Goal: Browse casually: Explore the website without a specific task or goal

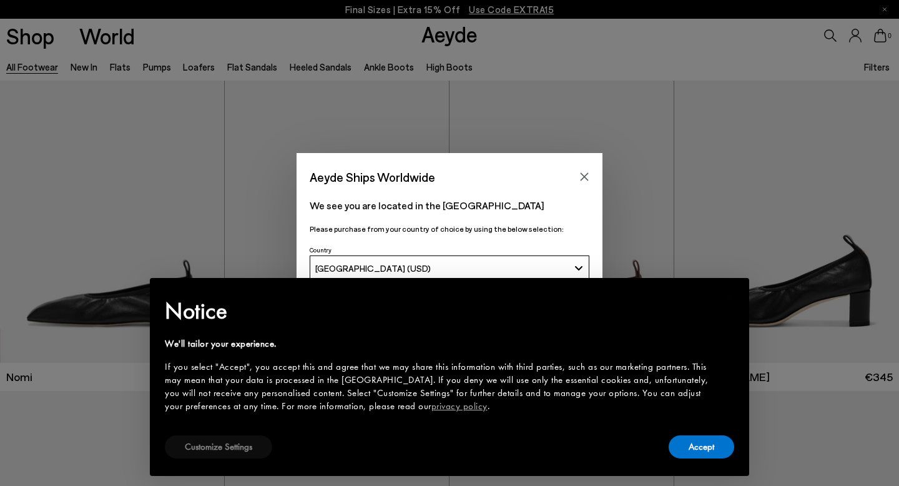
click at [224, 444] on button "Customize Settings" at bounding box center [218, 446] width 107 height 23
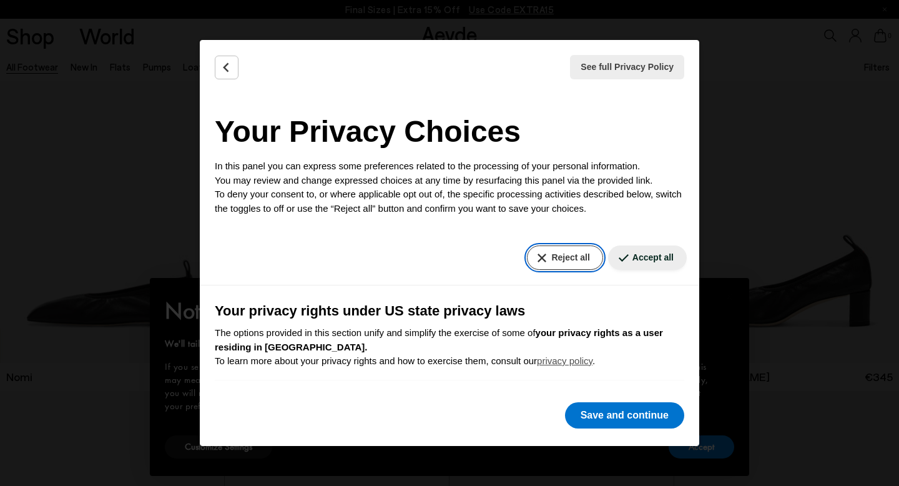
click at [561, 256] on button "Reject all" at bounding box center [565, 257] width 76 height 24
click at [570, 255] on button "Reject all" at bounding box center [565, 257] width 76 height 24
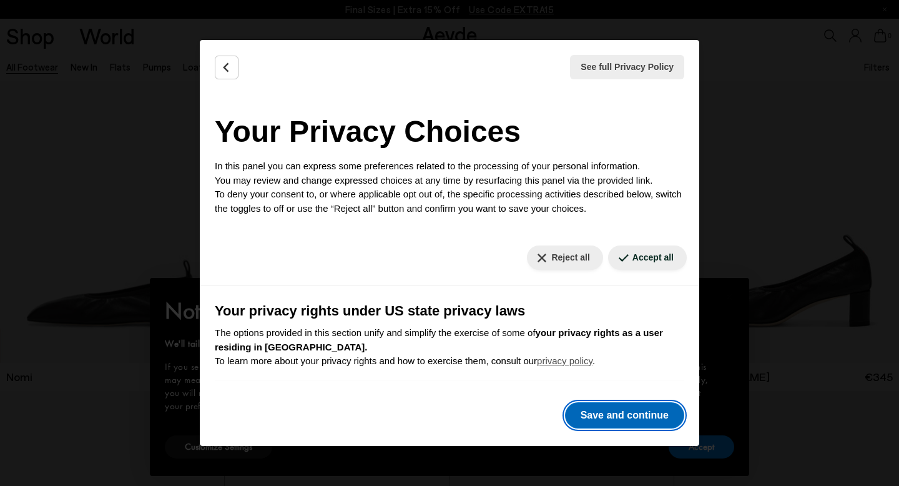
click at [627, 416] on button "Save and continue" at bounding box center [624, 415] width 119 height 26
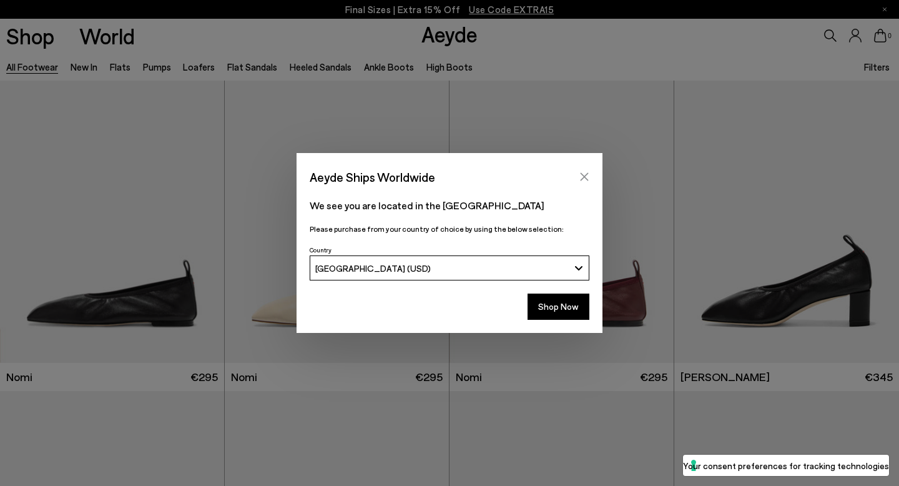
click at [582, 175] on icon "Close" at bounding box center [584, 177] width 10 height 10
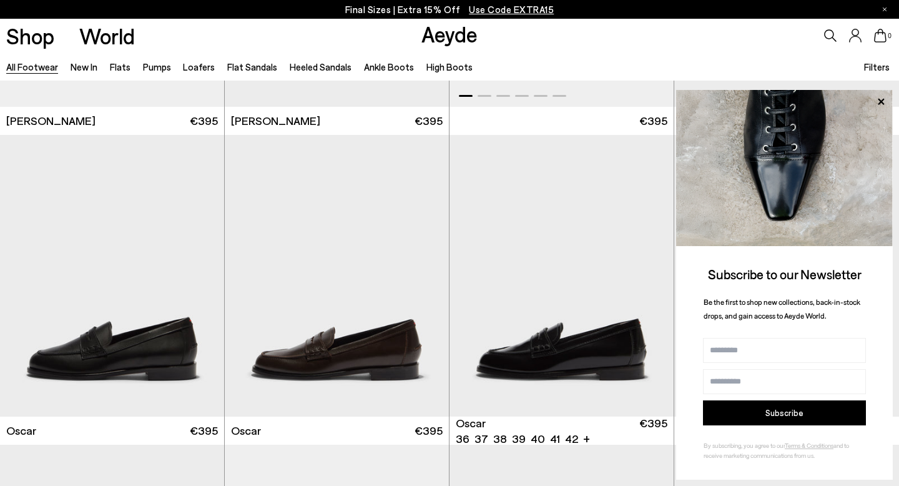
scroll to position [1807, 0]
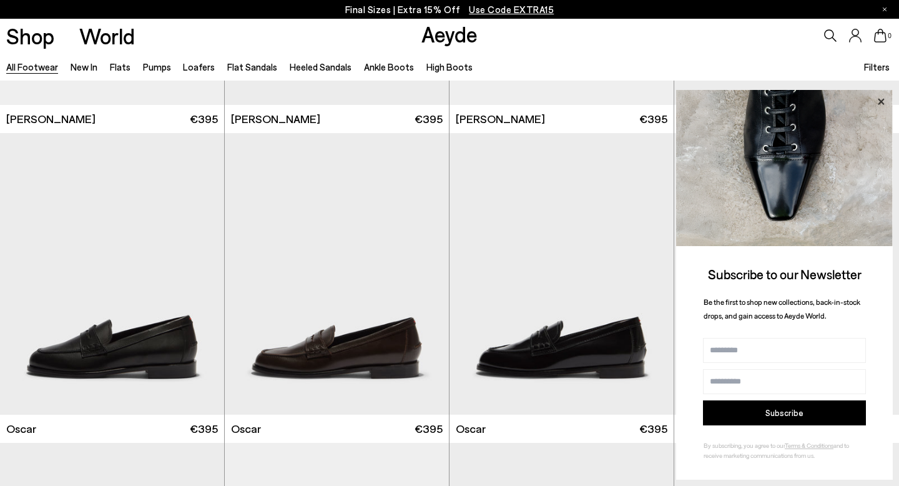
click at [877, 102] on icon at bounding box center [881, 102] width 16 height 16
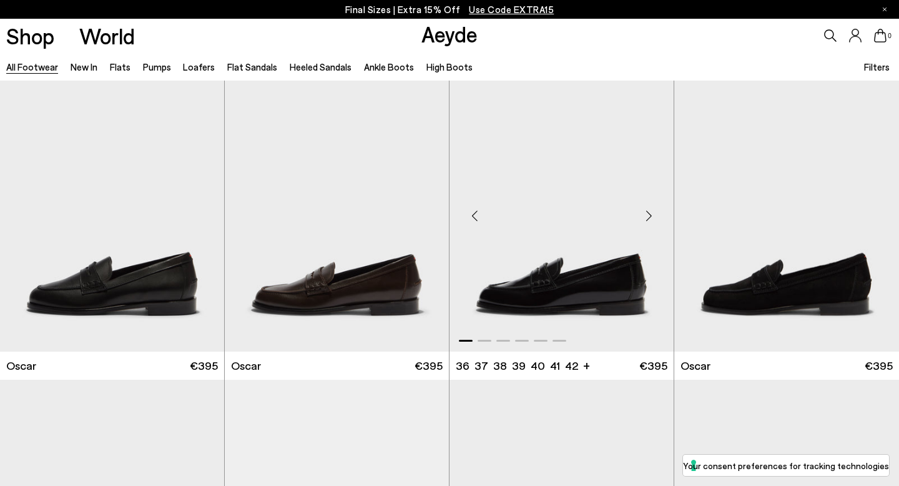
scroll to position [1874, 0]
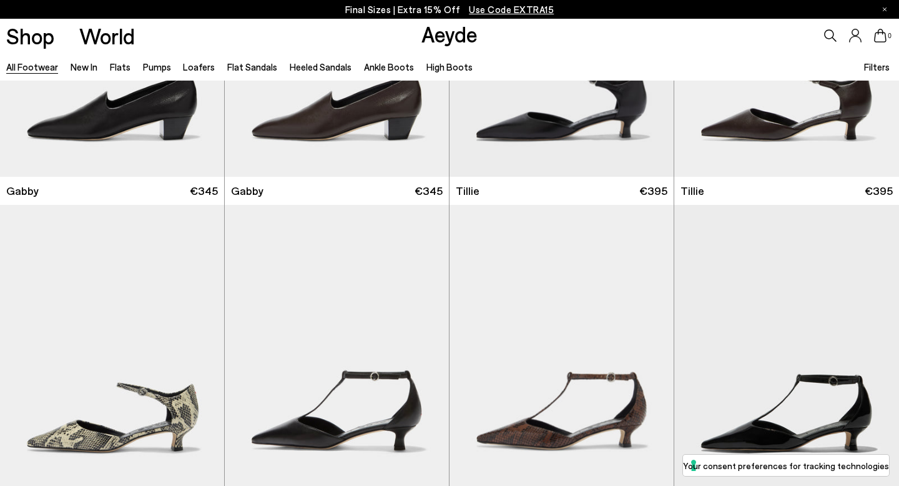
scroll to position [3288, 0]
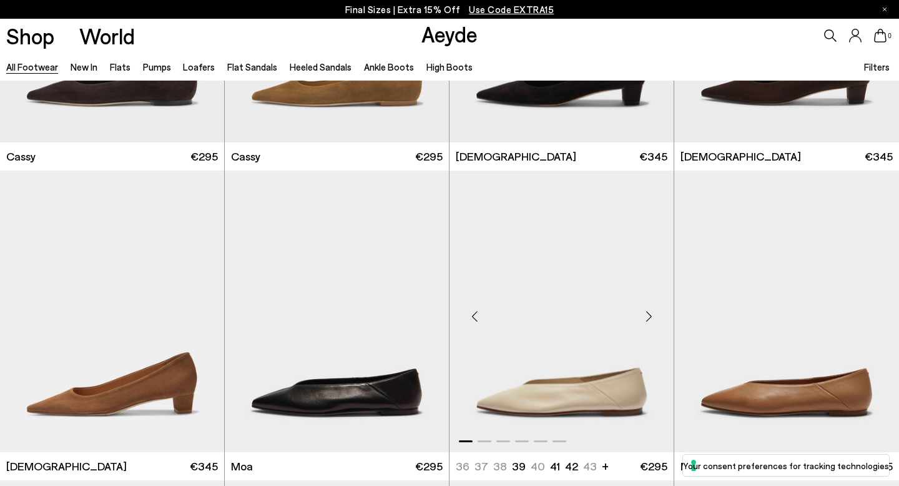
scroll to position [4868, 0]
